Goal: Task Accomplishment & Management: Complete application form

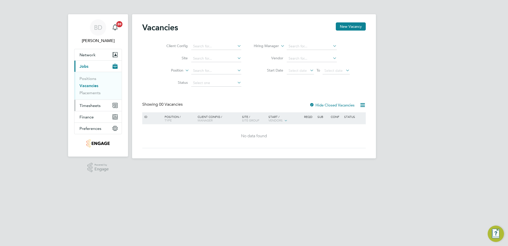
click at [94, 104] on span "Timesheets" at bounding box center [90, 105] width 21 height 5
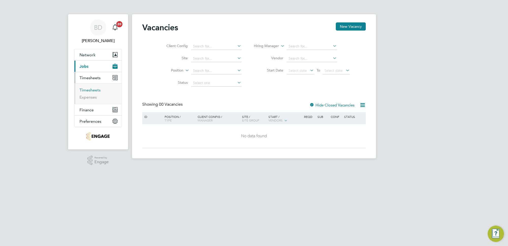
click at [97, 87] on link "Timesheets" at bounding box center [90, 89] width 21 height 5
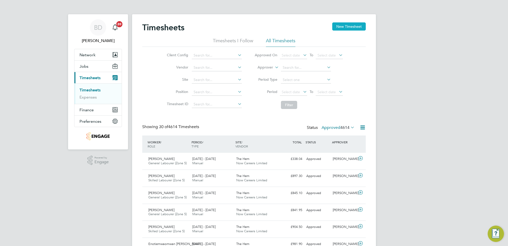
click at [346, 25] on button "New Timesheet" at bounding box center [349, 26] width 34 height 8
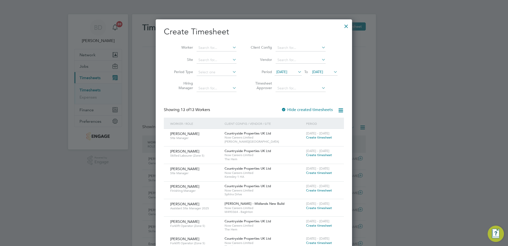
click at [287, 71] on span "[DATE]" at bounding box center [282, 71] width 11 height 5
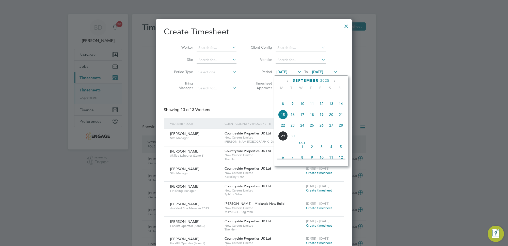
click at [284, 130] on span "22" at bounding box center [283, 125] width 10 height 10
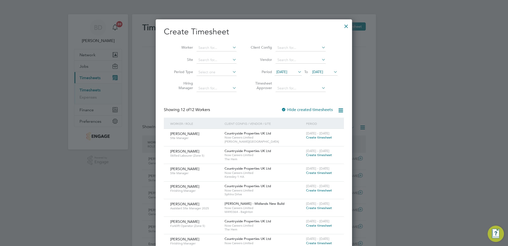
click at [323, 71] on span "[DATE]" at bounding box center [317, 71] width 11 height 5
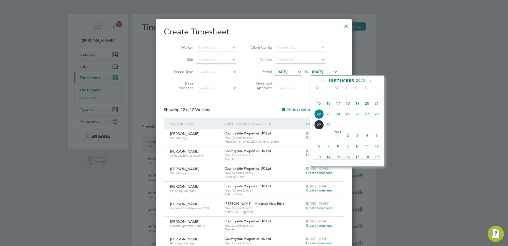
click at [359, 119] on span "26" at bounding box center [358, 114] width 10 height 10
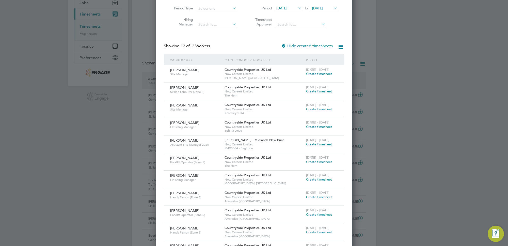
scroll to position [95, 0]
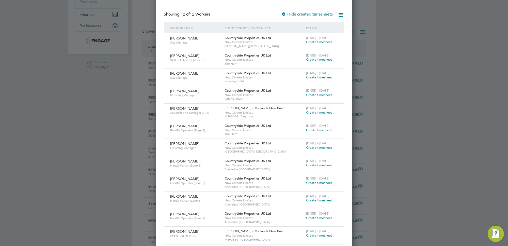
click at [314, 182] on span "Create timesheet" at bounding box center [319, 182] width 26 height 4
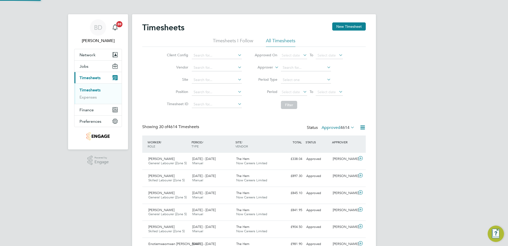
scroll to position [3, 3]
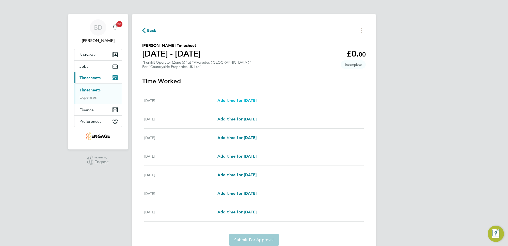
click at [234, 101] on span "Add time for [DATE]" at bounding box center [237, 100] width 39 height 5
select select "30"
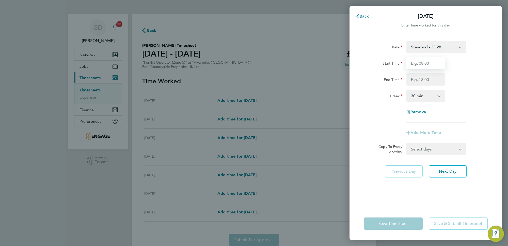
click at [425, 64] on input "Start Time" at bounding box center [426, 63] width 39 height 12
type input "07:00"
click at [429, 82] on input "End Time" at bounding box center [426, 79] width 39 height 12
type input "16:30"
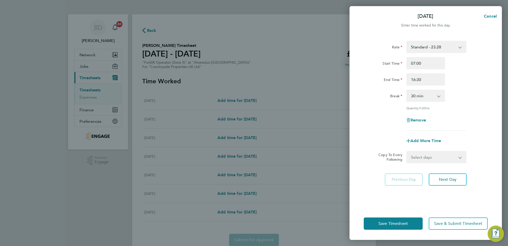
click at [477, 100] on div "Break 0 min 15 min 30 min 45 min 60 min 75 min 90 min" at bounding box center [426, 95] width 128 height 12
click at [449, 157] on select "Select days Day Weekday (Mon-Fri) Weekend (Sat-Sun) [DATE] [DATE] [DATE] [DATE]…" at bounding box center [433, 156] width 53 height 11
select select "WEEKDAY"
click at [407, 151] on select "Select days Day Weekday (Mon-Fri) Weekend (Sat-Sun) [DATE] [DATE] [DATE] [DATE]…" at bounding box center [433, 156] width 53 height 11
select select "[DATE]"
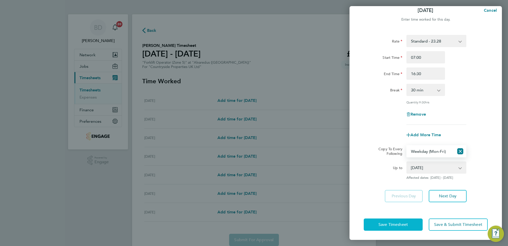
click at [396, 224] on span "Save Timesheet" at bounding box center [393, 224] width 29 height 5
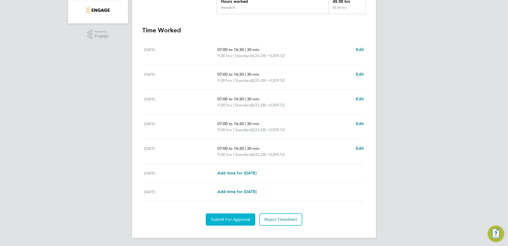
click at [231, 219] on span "Submit For Approval" at bounding box center [230, 219] width 39 height 5
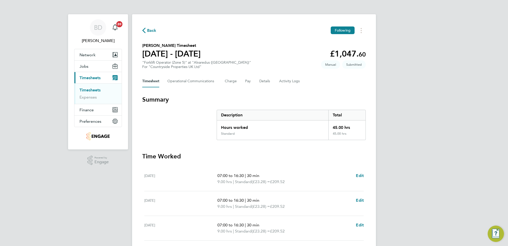
click at [148, 31] on span "Back" at bounding box center [151, 30] width 9 height 6
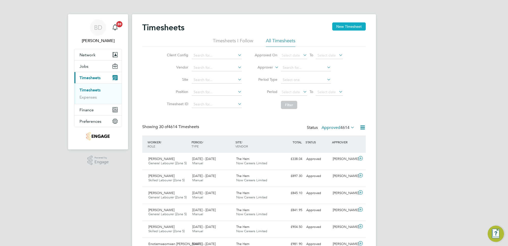
click at [353, 26] on button "New Timesheet" at bounding box center [349, 26] width 34 height 8
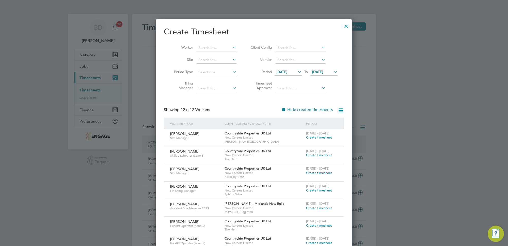
click at [289, 69] on span "[DATE]" at bounding box center [288, 72] width 27 height 7
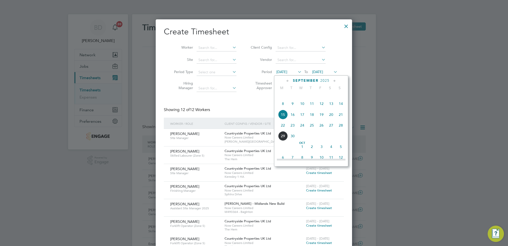
click at [281, 129] on span "22" at bounding box center [283, 125] width 10 height 10
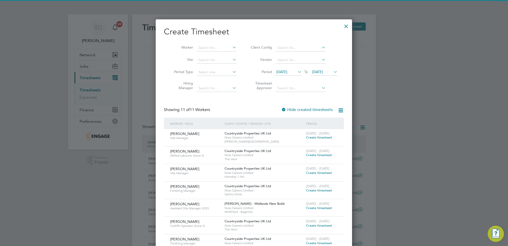
click at [323, 71] on span "[DATE]" at bounding box center [317, 71] width 11 height 5
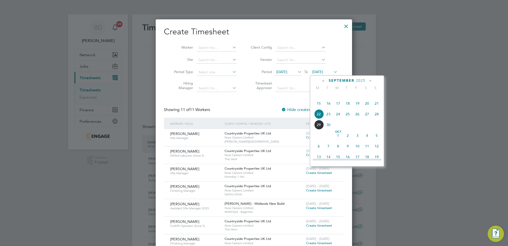
click at [358, 119] on span "26" at bounding box center [358, 114] width 10 height 10
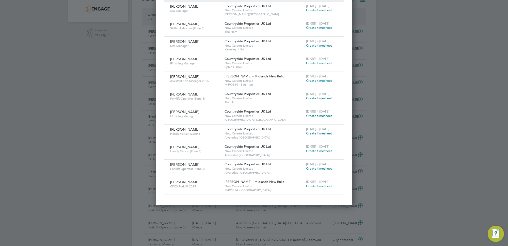
click at [316, 149] on span "Create timesheet" at bounding box center [319, 150] width 26 height 4
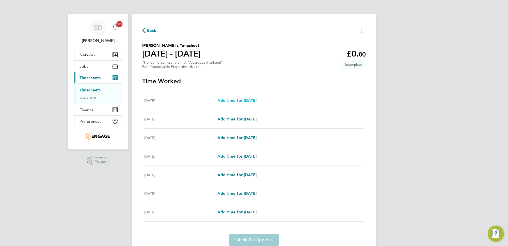
click at [243, 98] on span "Add time for [DATE]" at bounding box center [237, 100] width 39 height 5
select select "30"
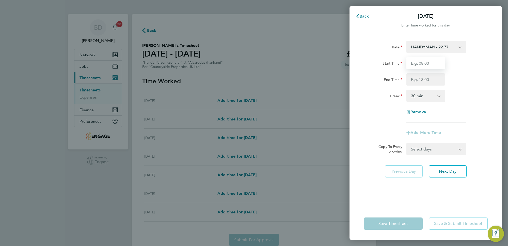
click at [416, 59] on input "Start Time" at bounding box center [426, 63] width 39 height 12
type input "07:30"
click at [429, 79] on input "End Time" at bounding box center [426, 79] width 39 height 12
type input "17:00"
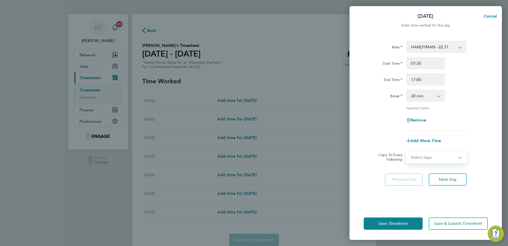
click at [449, 148] on form "Rate HANDYMAN - 22.77 Start Time 07:30 End Time 17:00 Break 0 min 15 min 30 min…" at bounding box center [426, 102] width 124 height 122
select select "DAY"
click at [407, 151] on select "Select days Day Weekday (Mon-Fri) Weekend (Sat-Sun) [DATE] [DATE] [DATE] [DATE]…" at bounding box center [433, 156] width 53 height 11
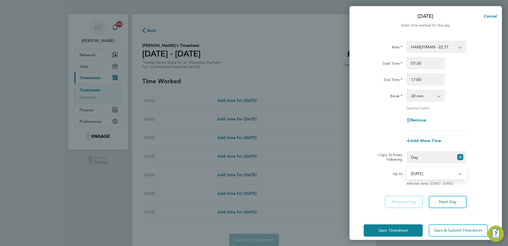
click at [440, 172] on select "[DATE] [DATE] [DATE] [DATE] [DATE] [DATE]" at bounding box center [433, 172] width 53 height 11
select select "[DATE]"
click at [407, 167] on select "[DATE] [DATE] [DATE] [DATE] [DATE] [DATE]" at bounding box center [433, 172] width 53 height 11
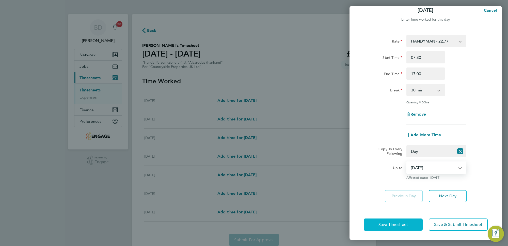
click at [392, 224] on span "Save Timesheet" at bounding box center [393, 224] width 29 height 5
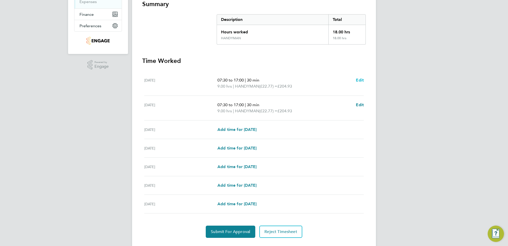
click at [356, 79] on span "Edit" at bounding box center [360, 80] width 8 height 5
select select "30"
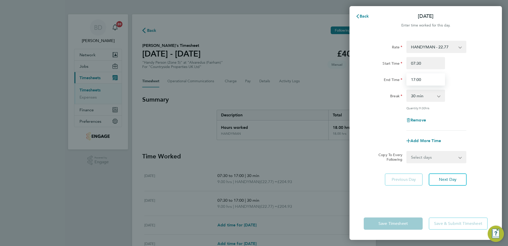
click at [420, 79] on input "17:00" at bounding box center [426, 79] width 39 height 12
type input "17:30"
click at [460, 92] on div "Break 0 min 15 min 30 min 45 min 60 min 75 min 90 min" at bounding box center [426, 95] width 128 height 12
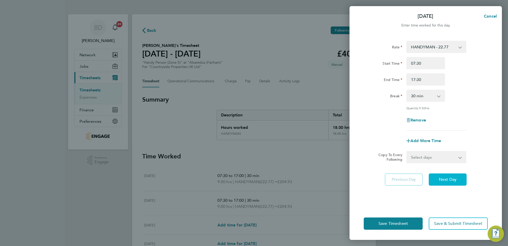
click at [445, 175] on button "Next Day" at bounding box center [448, 179] width 38 height 12
select select "30"
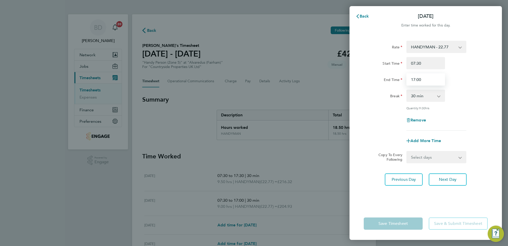
click at [418, 78] on input "17:00" at bounding box center [426, 79] width 39 height 12
type input "17:30"
click at [477, 101] on div "Break 0 min 15 min 30 min 45 min 60 min 75 min 90 min" at bounding box center [426, 95] width 128 height 12
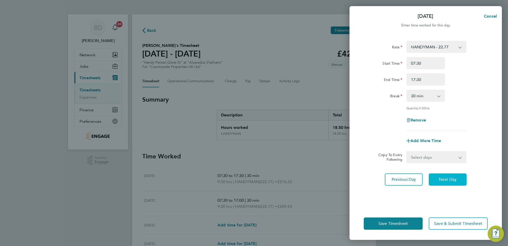
click at [448, 178] on span "Next Day" at bounding box center [448, 179] width 18 height 5
select select "30"
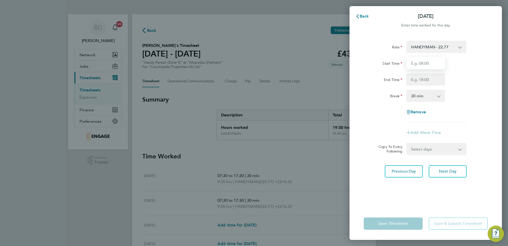
click at [425, 60] on input "Start Time" at bounding box center [426, 63] width 39 height 12
type input "07:30"
click at [430, 74] on input "End Time" at bounding box center [426, 79] width 39 height 12
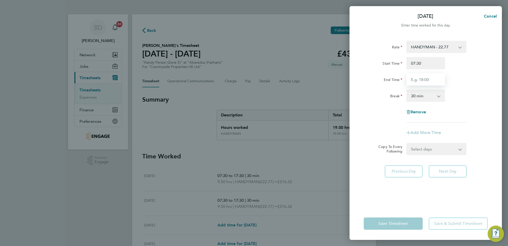
type input "17:30"
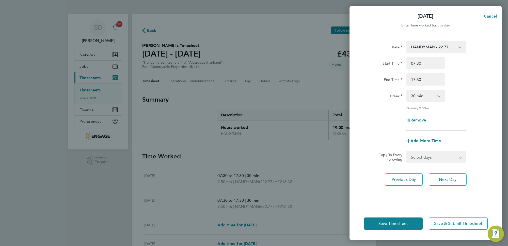
click at [469, 98] on div "Break 0 min 15 min 30 min 45 min 60 min 75 min 90 min" at bounding box center [426, 95] width 128 height 12
click at [446, 179] on span "Next Day" at bounding box center [448, 179] width 18 height 5
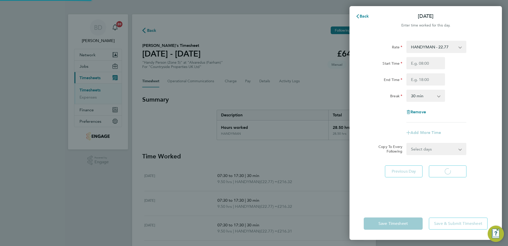
select select "30"
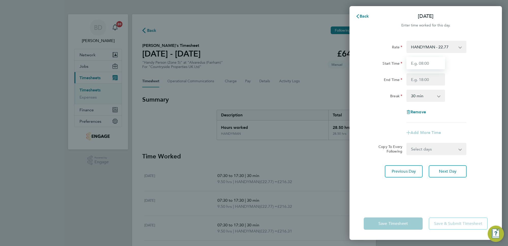
click at [422, 60] on input "Start Time" at bounding box center [426, 63] width 39 height 12
type input "07:30"
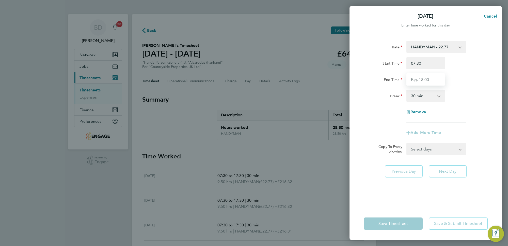
click at [433, 79] on input "End Time" at bounding box center [426, 79] width 39 height 12
type input "16:30"
click at [454, 146] on form "Rate HANDYMAN - 22.77 Start Time 07:30 End Time 16:30 Break 0 min 15 min 30 min…" at bounding box center [426, 98] width 124 height 114
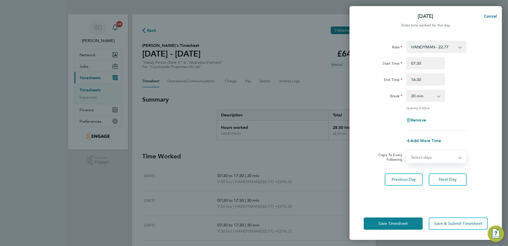
select select "FRI"
click at [407, 151] on select "Select days Day Weekend (Sat-Sun) [DATE] [DATE] [DATE]" at bounding box center [433, 156] width 53 height 11
select select "[DATE]"
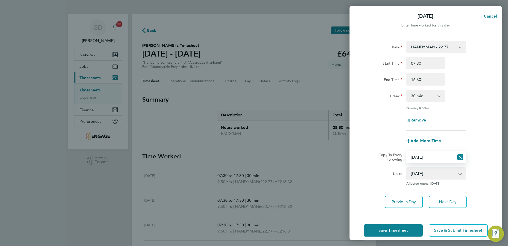
scroll to position [6, 0]
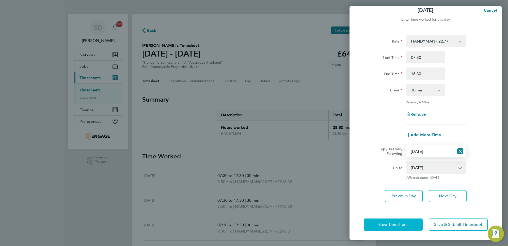
click at [399, 224] on span "Save Timesheet" at bounding box center [393, 224] width 29 height 5
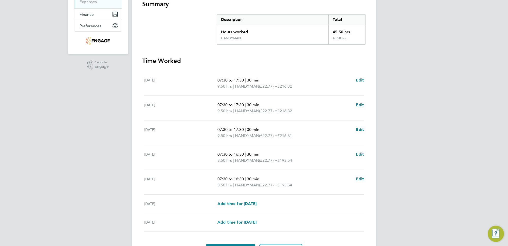
scroll to position [126, 0]
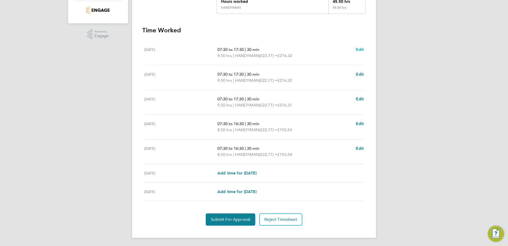
click at [361, 48] on span "Edit" at bounding box center [360, 49] width 8 height 5
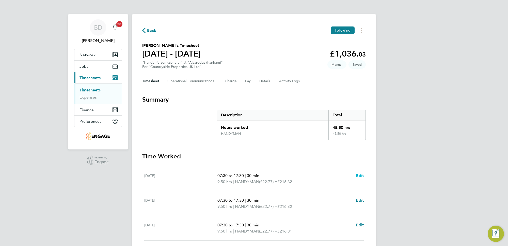
select select "30"
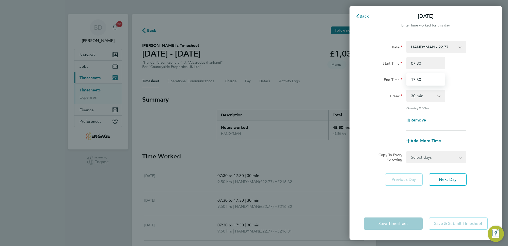
click at [419, 79] on input "17:30" at bounding box center [426, 79] width 39 height 12
type input "17:00"
click at [482, 108] on div "Quantity: 9.50 hrs" at bounding box center [426, 108] width 128 height 4
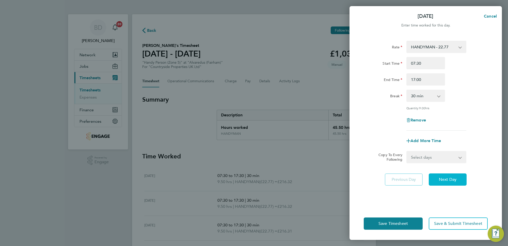
click at [449, 176] on button "Next Day" at bounding box center [448, 179] width 38 height 12
select select "30"
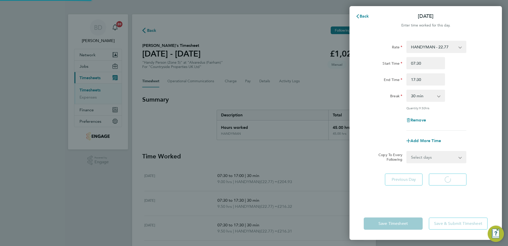
select select "30"
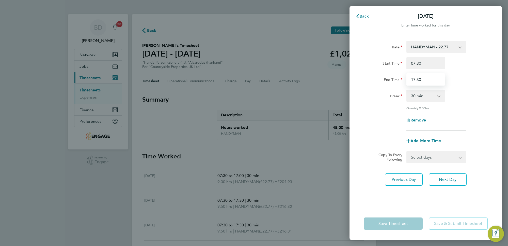
click at [419, 80] on input "17:30" at bounding box center [426, 79] width 39 height 12
type input "17:00"
click at [457, 94] on div "Break 0 min 15 min 30 min 45 min 60 min 75 min 90 min" at bounding box center [426, 95] width 128 height 12
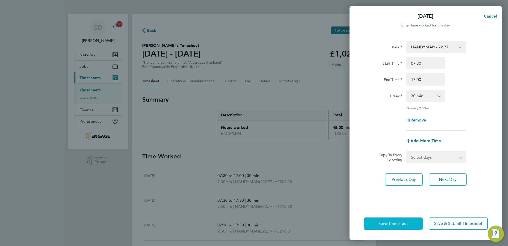
click at [402, 221] on span "Save Timesheet" at bounding box center [393, 223] width 29 height 5
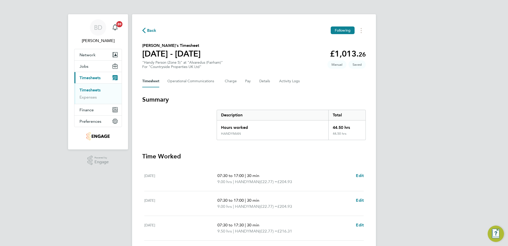
scroll to position [126, 0]
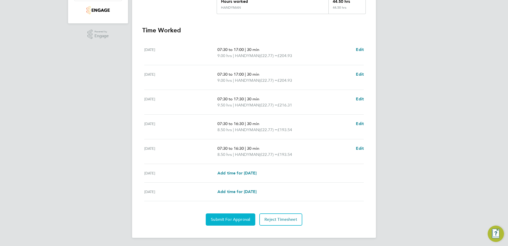
click at [228, 218] on span "Submit For Approval" at bounding box center [230, 219] width 39 height 5
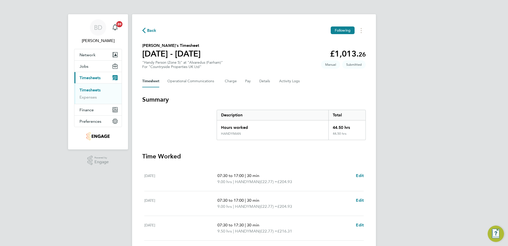
click at [151, 27] on span "Back" at bounding box center [151, 30] width 9 height 6
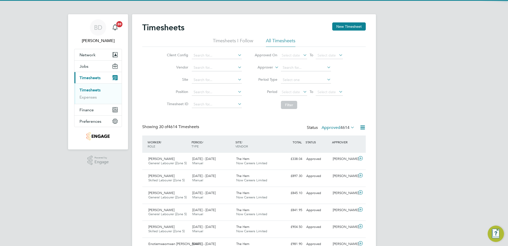
scroll to position [13, 44]
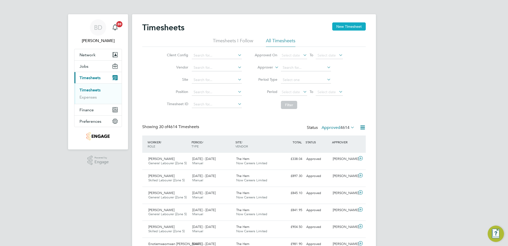
click at [344, 27] on button "New Timesheet" at bounding box center [349, 26] width 34 height 8
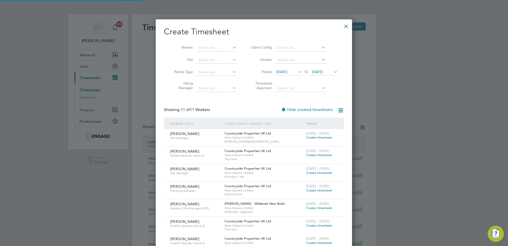
scroll to position [331, 196]
click at [287, 71] on span "[DATE]" at bounding box center [282, 71] width 11 height 5
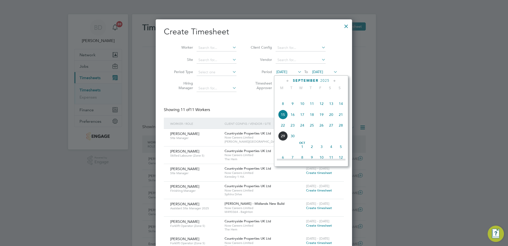
click at [283, 130] on span "22" at bounding box center [283, 125] width 10 height 10
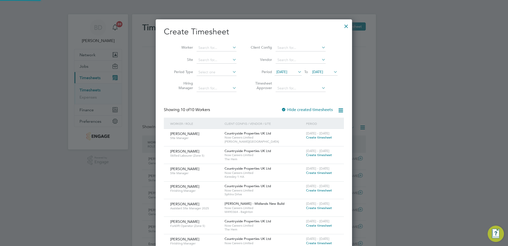
scroll to position [296, 196]
click at [323, 71] on span "[DATE]" at bounding box center [317, 71] width 11 height 5
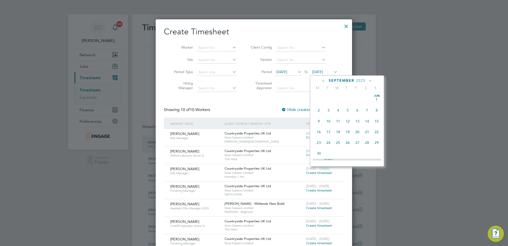
scroll to position [189, 0]
click at [356, 119] on span "26" at bounding box center [358, 114] width 10 height 10
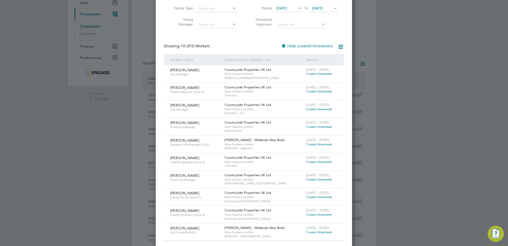
scroll to position [95, 0]
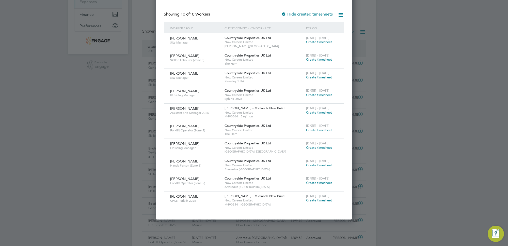
click at [320, 181] on span "Create timesheet" at bounding box center [319, 182] width 26 height 4
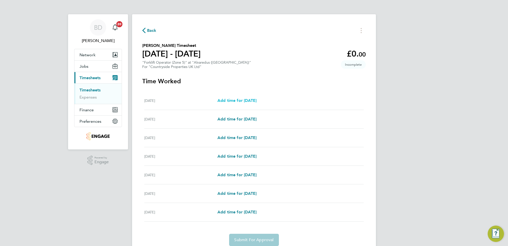
click at [240, 98] on link "Add time for [DATE]" at bounding box center [237, 100] width 39 height 6
select select "30"
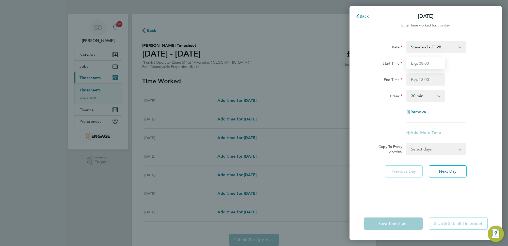
click at [433, 64] on input "Start Time" at bounding box center [426, 63] width 39 height 12
type input "07:00"
click at [431, 78] on input "End Time" at bounding box center [426, 79] width 39 height 12
type input "16:30"
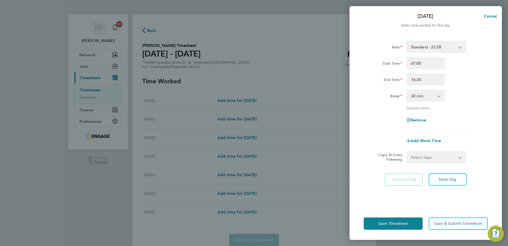
click at [473, 127] on app-timesheet-line-form-group "Rate Standard - 23.28 Start Time 07:00 End Time 16:30 Break 0 min 15 min 30 min…" at bounding box center [426, 94] width 124 height 106
click at [445, 154] on select "Select days Day Weekday (Mon-Fri) Weekend (Sat-Sun) [DATE] [DATE] [DATE] [DATE]…" at bounding box center [433, 156] width 53 height 11
select select "WEEKDAY"
click at [407, 151] on select "Select days Day Weekday (Mon-Fri) Weekend (Sat-Sun) [DATE] [DATE] [DATE] [DATE]…" at bounding box center [433, 156] width 53 height 11
select select "[DATE]"
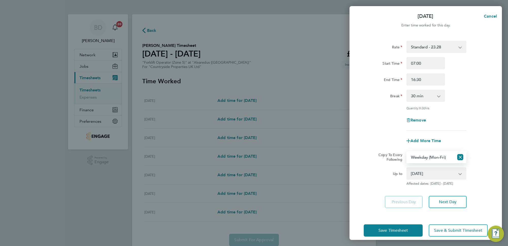
click at [380, 139] on div "Add More Time" at bounding box center [426, 140] width 128 height 12
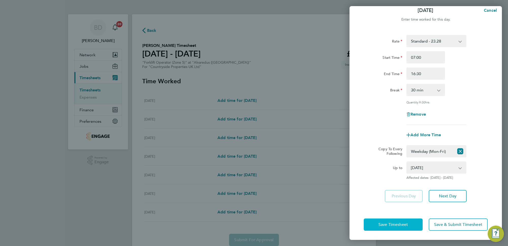
click at [398, 219] on button "Save Timesheet" at bounding box center [393, 224] width 59 height 12
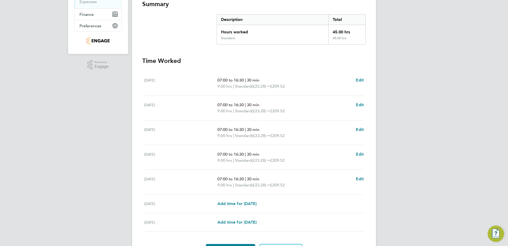
scroll to position [126, 0]
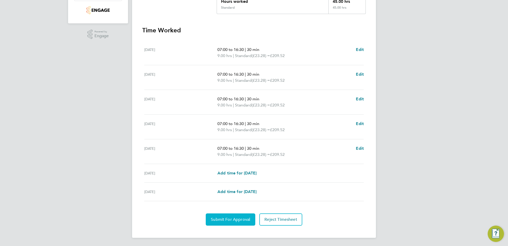
click at [232, 219] on span "Submit For Approval" at bounding box center [230, 219] width 39 height 5
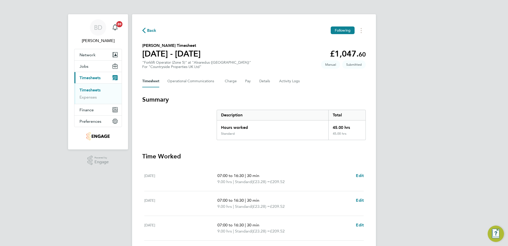
click at [147, 28] on span "Back" at bounding box center [149, 30] width 14 height 5
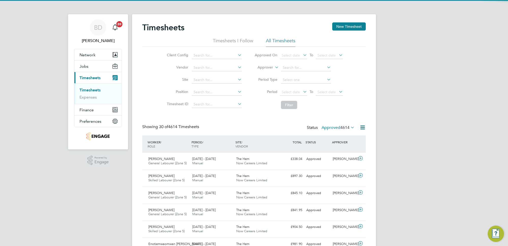
scroll to position [13, 44]
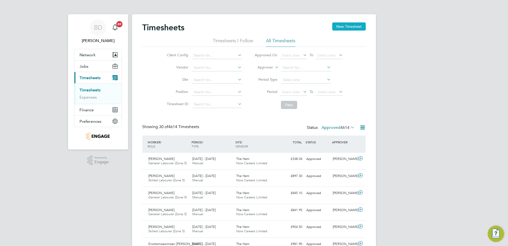
click at [347, 26] on button "New Timesheet" at bounding box center [349, 26] width 34 height 8
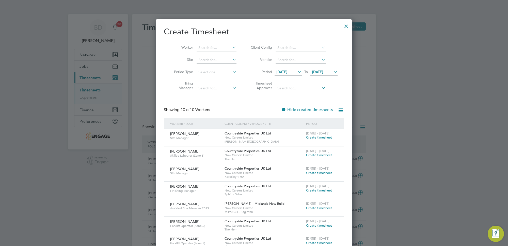
click at [297, 70] on icon at bounding box center [297, 71] width 0 height 7
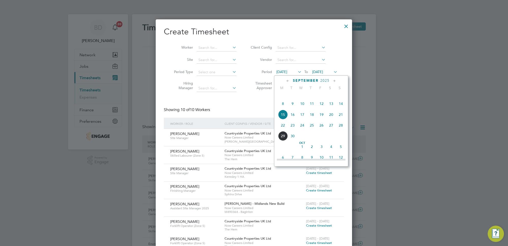
click at [283, 130] on span "22" at bounding box center [283, 125] width 10 height 10
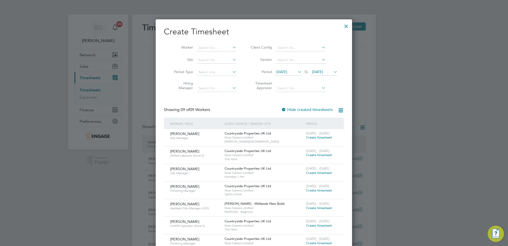
click at [323, 69] on span "[DATE]" at bounding box center [317, 71] width 11 height 5
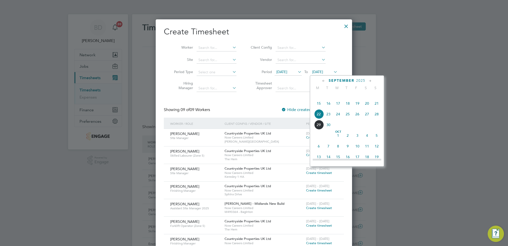
click at [357, 119] on span "26" at bounding box center [358, 114] width 10 height 10
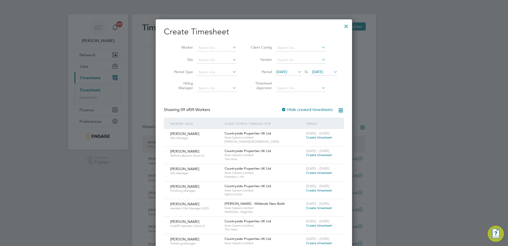
click at [346, 22] on div at bounding box center [346, 24] width 9 height 9
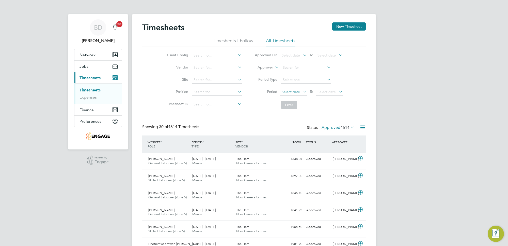
click at [300, 89] on span "Select date" at bounding box center [293, 92] width 27 height 7
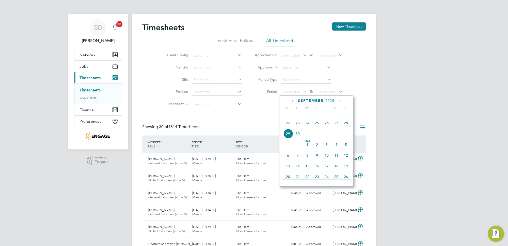
click at [288, 128] on span "22" at bounding box center [288, 123] width 10 height 10
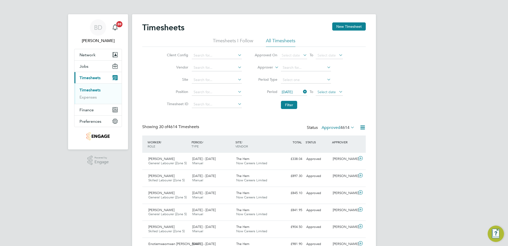
click at [331, 91] on span "Select date" at bounding box center [327, 91] width 18 height 5
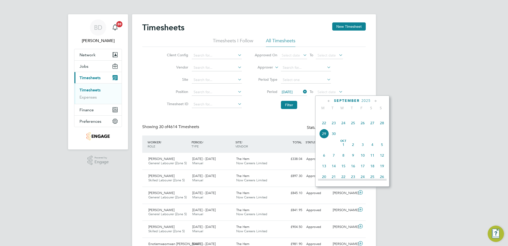
click at [364, 128] on span "26" at bounding box center [363, 123] width 10 height 10
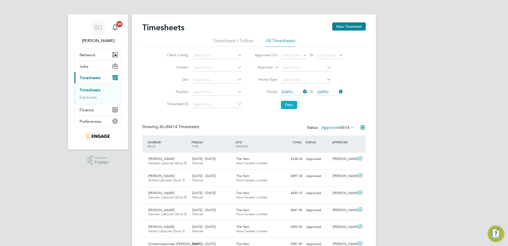
click at [293, 105] on button "Filter" at bounding box center [289, 105] width 16 height 8
click at [350, 127] on icon at bounding box center [350, 127] width 0 height 7
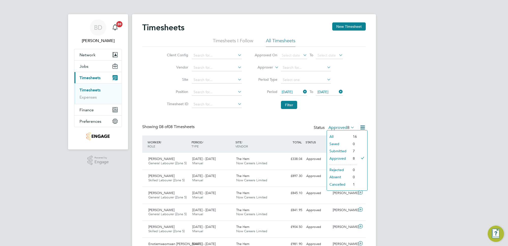
click at [338, 182] on li "Cancelled" at bounding box center [338, 183] width 23 height 7
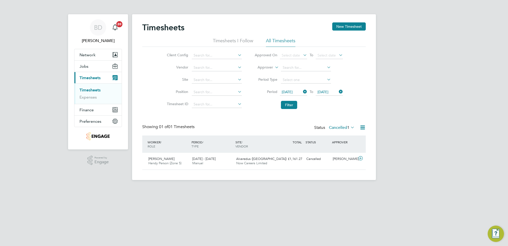
click at [348, 126] on span "1" at bounding box center [348, 127] width 2 height 5
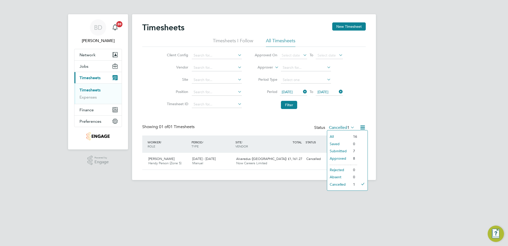
click at [340, 149] on li "Submitted" at bounding box center [338, 150] width 23 height 7
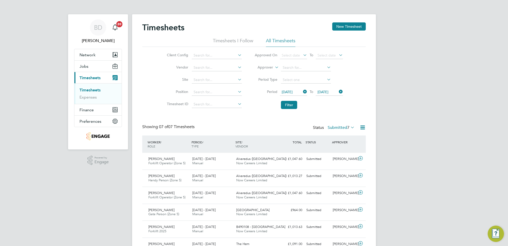
click at [157, 64] on div "Client Config Vendor Site Position Timesheet ID Approved On Select date To Sele…" at bounding box center [254, 79] width 224 height 65
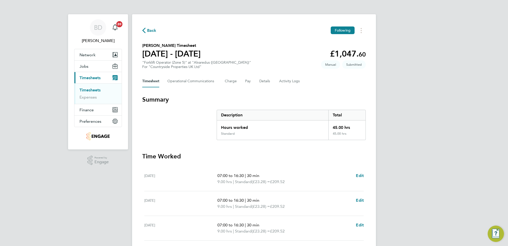
click at [148, 30] on span "Back" at bounding box center [151, 30] width 9 height 6
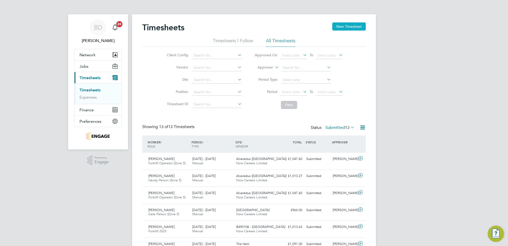
click at [356, 27] on button "New Timesheet" at bounding box center [349, 26] width 34 height 8
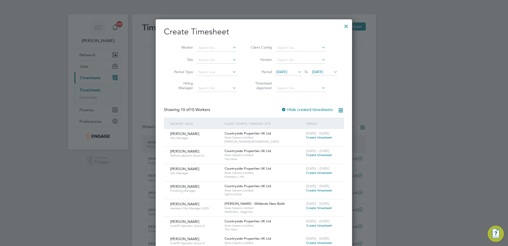
click at [287, 72] on span "[DATE]" at bounding box center [282, 71] width 11 height 5
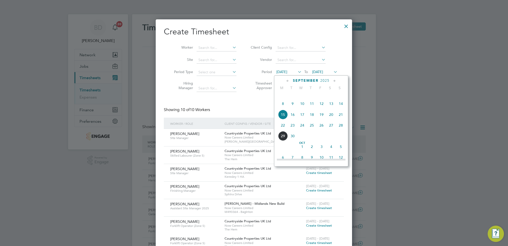
click at [281, 130] on span "22" at bounding box center [283, 125] width 10 height 10
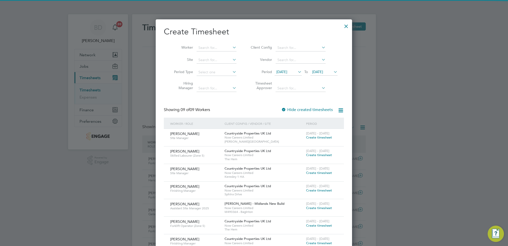
click at [323, 72] on span "[DATE]" at bounding box center [317, 71] width 11 height 5
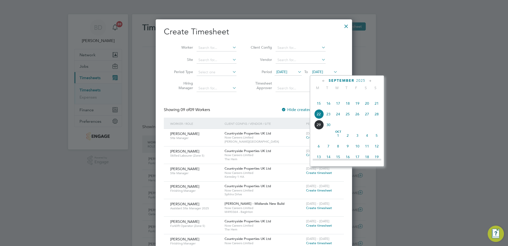
click at [359, 119] on span "26" at bounding box center [358, 114] width 10 height 10
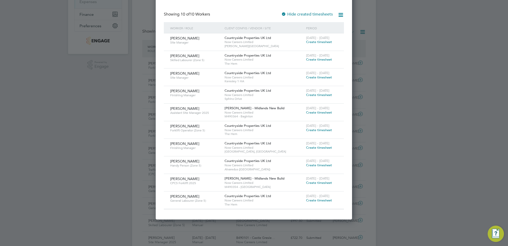
click at [317, 201] on span "Create timesheet" at bounding box center [319, 200] width 26 height 4
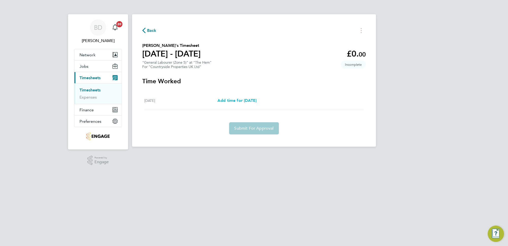
click at [229, 102] on span "Add time for [DATE]" at bounding box center [237, 100] width 39 height 5
select select "30"
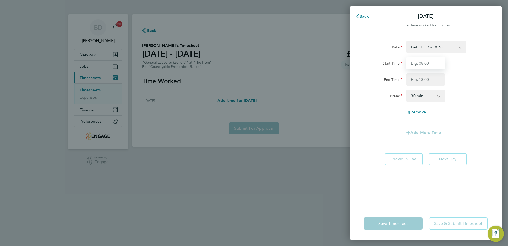
click at [425, 60] on input "Start Time" at bounding box center [426, 63] width 39 height 12
type input "07:30"
click at [429, 76] on input "End Time" at bounding box center [426, 79] width 39 height 12
type input "16:30"
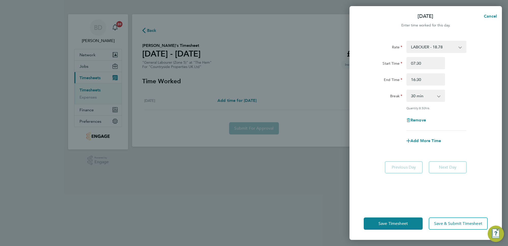
click at [468, 111] on div "Rate LABOUER - 18.78 Start Time 07:30 End Time 16:30 Break 0 min 15 min 30 min …" at bounding box center [426, 86] width 124 height 90
click at [387, 219] on button "Save Timesheet" at bounding box center [393, 223] width 59 height 12
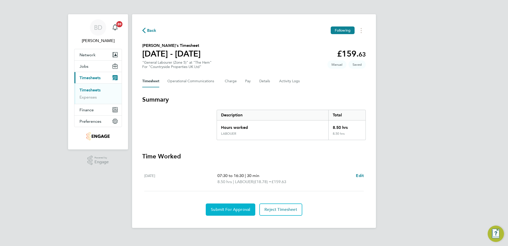
click at [227, 211] on span "Submit For Approval" at bounding box center [230, 209] width 39 height 5
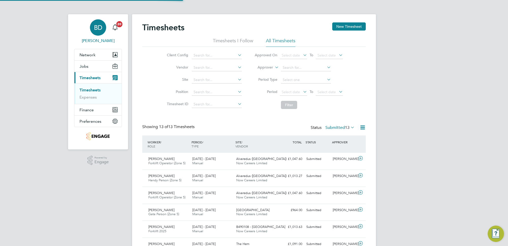
scroll to position [13, 44]
